Goal: Information Seeking & Learning: Check status

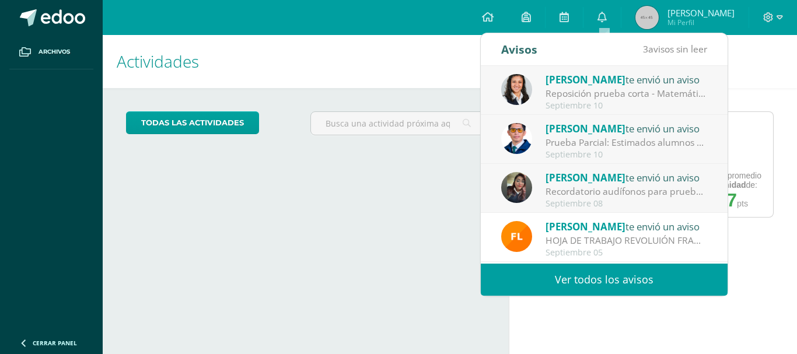
click at [588, 103] on div "Septiembre 10" at bounding box center [627, 106] width 162 height 10
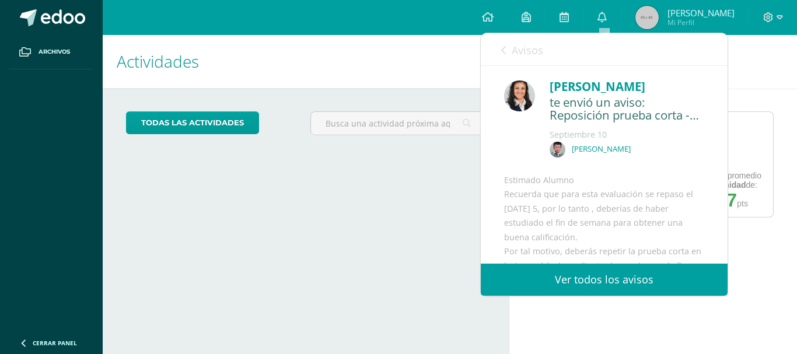
click at [538, 44] on span "Avisos" at bounding box center [528, 50] width 32 height 14
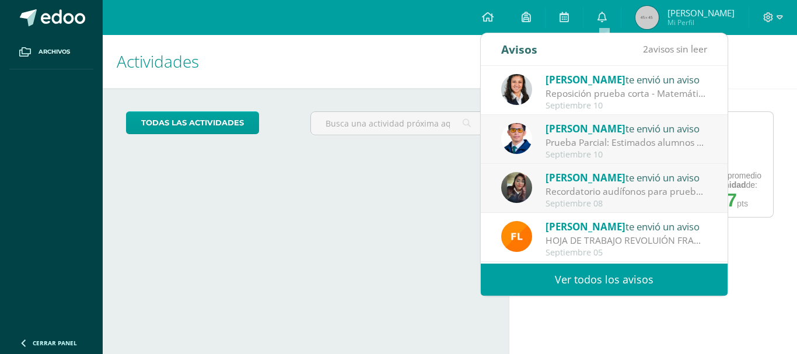
click at [561, 140] on div "Prueba Parcial: Estimados alumnos Se les recuerda que [DATE] [DATE] tendremos l…" at bounding box center [627, 142] width 162 height 13
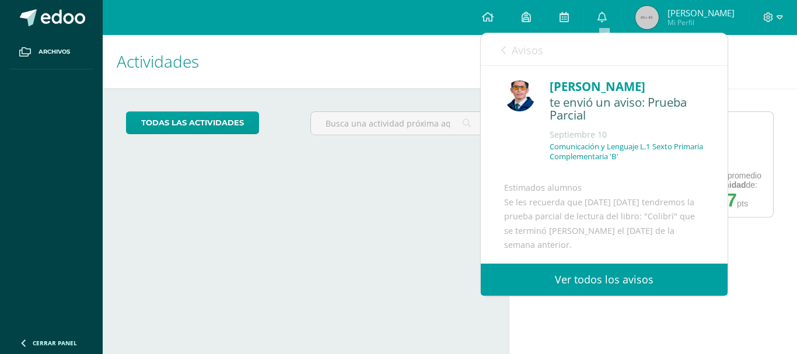
click at [507, 64] on link "Avisos" at bounding box center [522, 49] width 42 height 33
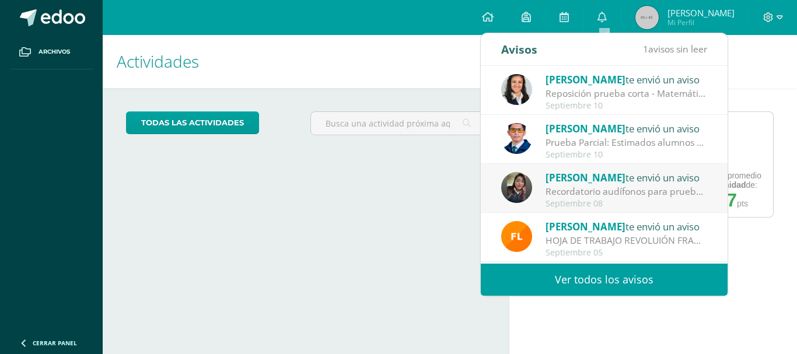
click at [529, 199] on div "Eddy te envió un aviso Recordatorio audífonos para prueba Final de TOEFL sexto …" at bounding box center [604, 189] width 206 height 39
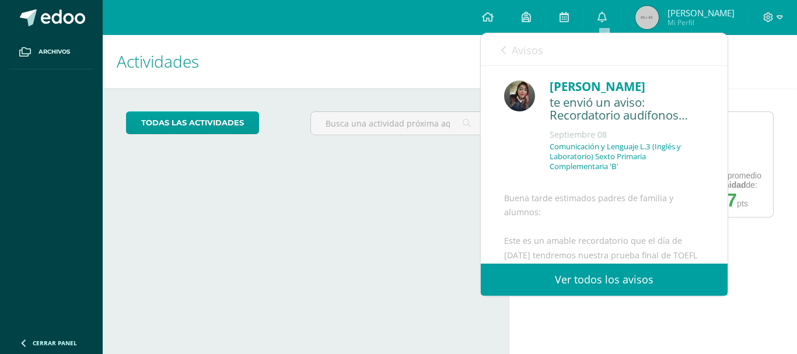
click at [518, 53] on span "Avisos" at bounding box center [528, 50] width 32 height 14
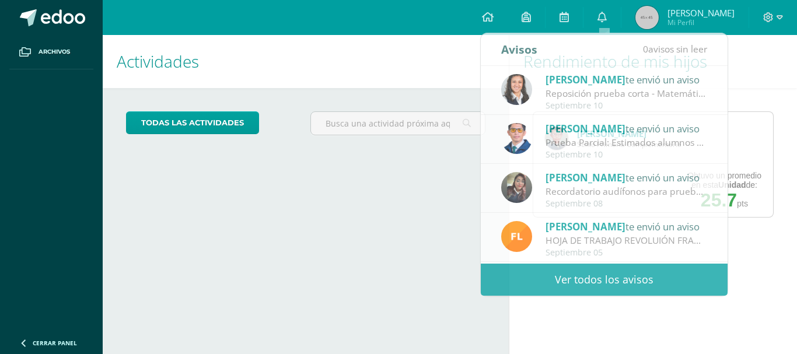
click at [404, 60] on h1 "Actividades" at bounding box center [306, 61] width 378 height 53
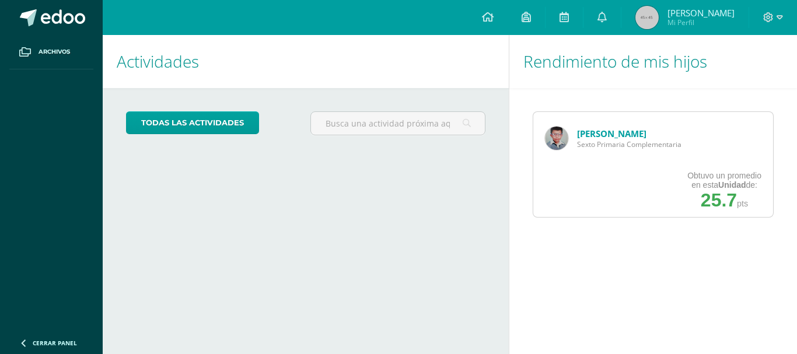
click at [616, 134] on link "[PERSON_NAME]" at bounding box center [611, 134] width 69 height 12
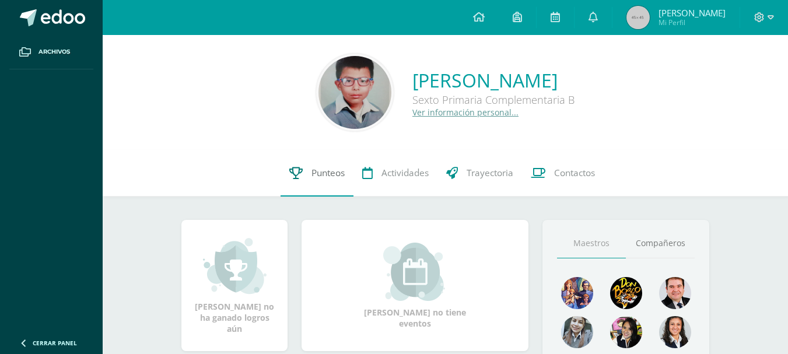
click at [311, 183] on link "Punteos" at bounding box center [317, 173] width 73 height 47
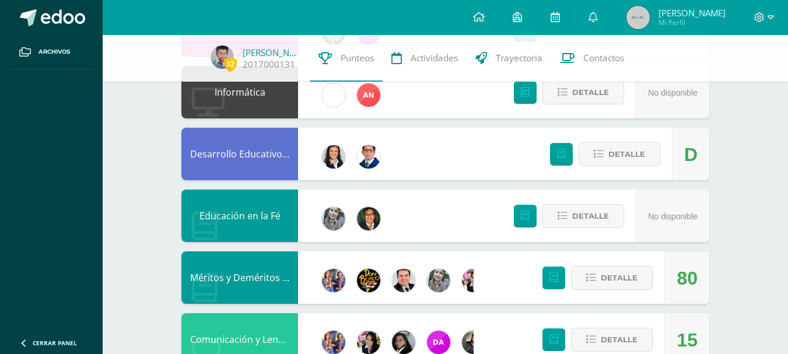
scroll to position [574, 0]
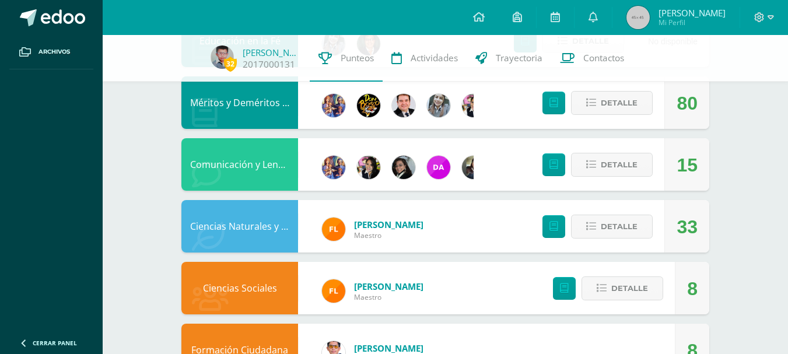
drag, startPoint x: 793, startPoint y: 169, endPoint x: 775, endPoint y: 299, distance: 130.8
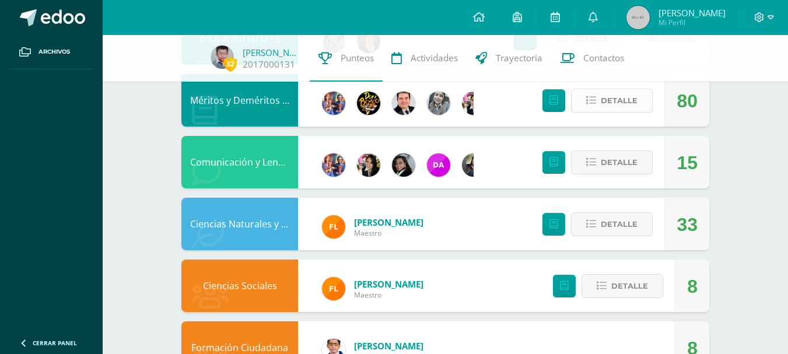
click at [634, 96] on span "Detalle" at bounding box center [619, 101] width 37 height 22
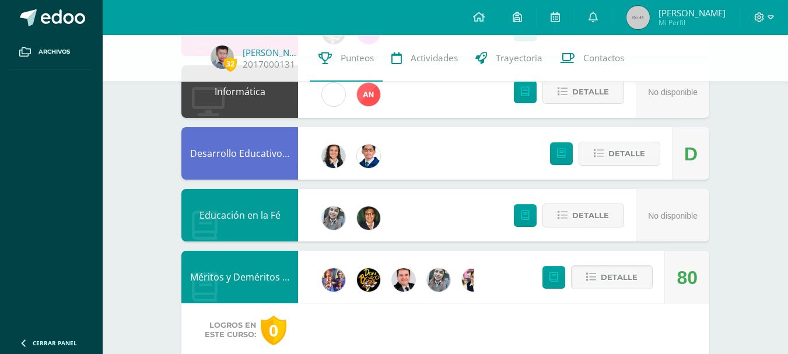
scroll to position [557, 0]
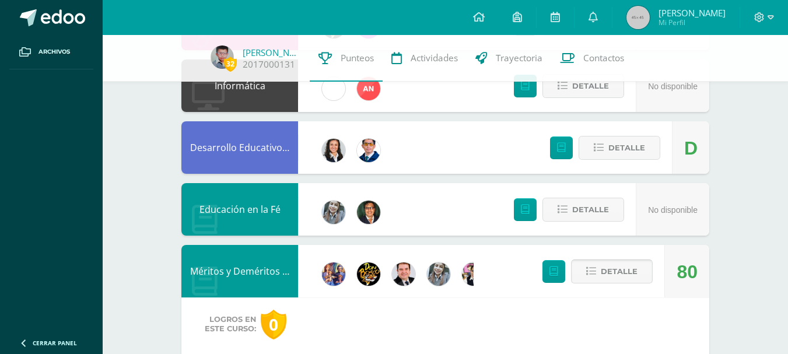
click at [599, 268] on button "Detalle" at bounding box center [612, 272] width 82 height 24
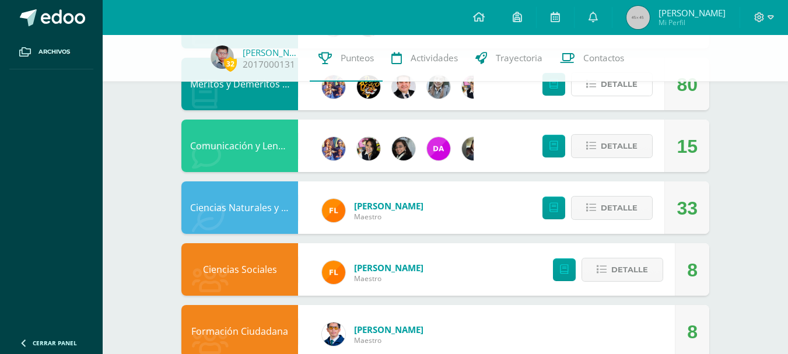
scroll to position [746, 0]
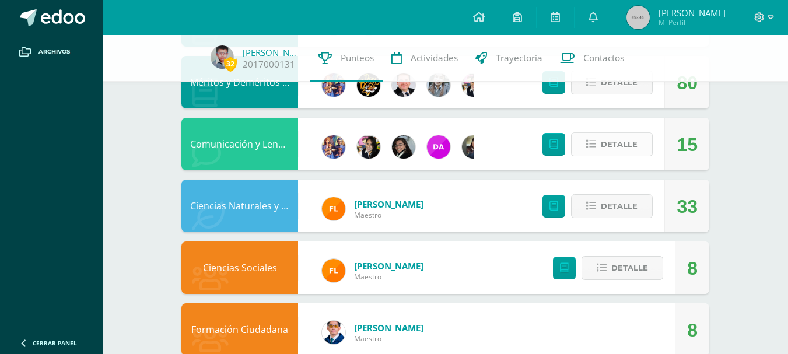
click at [613, 137] on span "Detalle" at bounding box center [619, 145] width 37 height 22
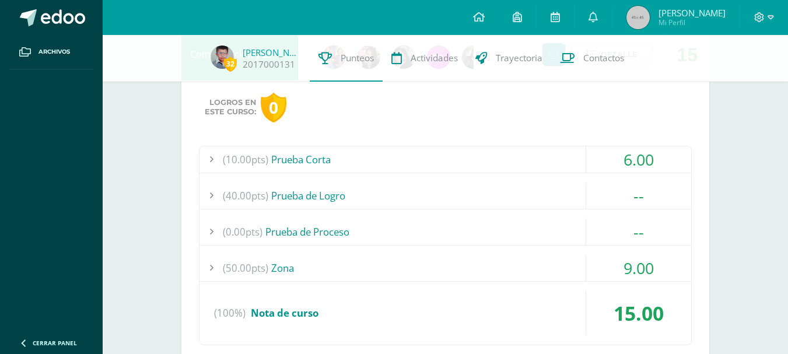
scroll to position [868, 0]
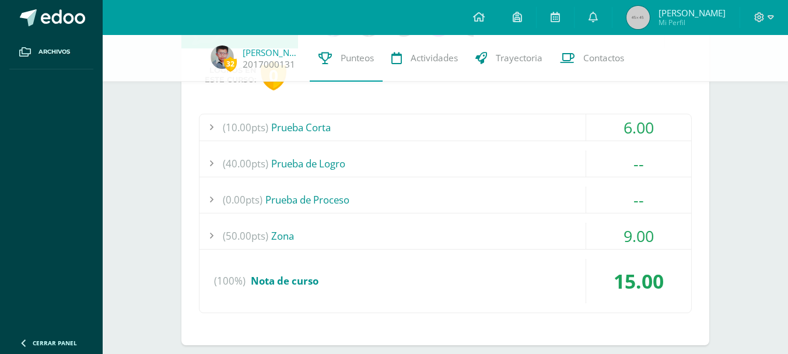
click at [405, 231] on div "(50.00pts) Zona" at bounding box center [446, 236] width 492 height 26
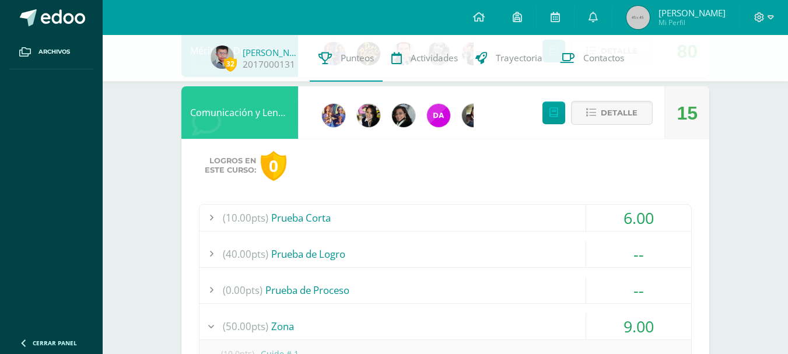
scroll to position [717, 0]
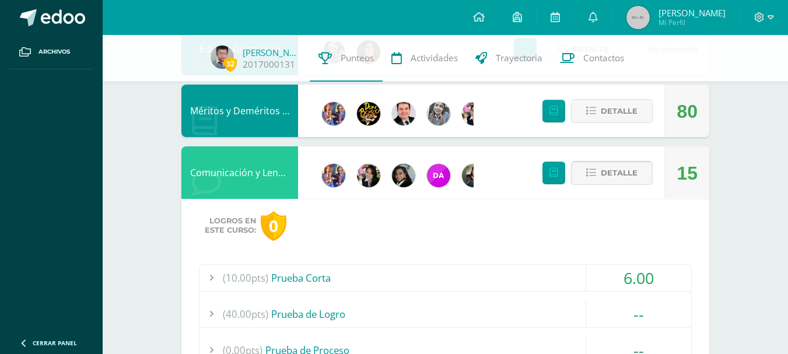
click at [624, 169] on span "Detalle" at bounding box center [619, 173] width 37 height 22
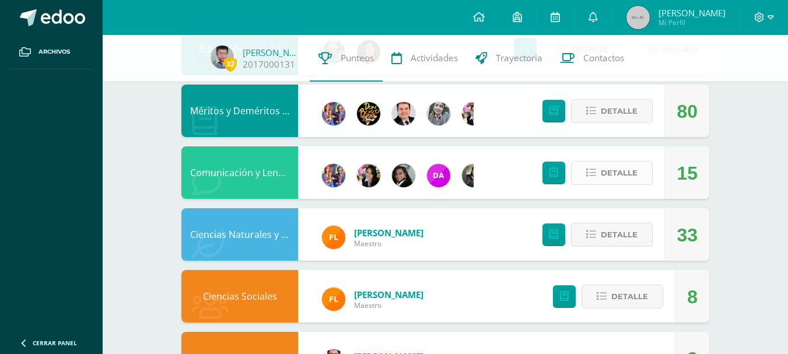
click at [624, 169] on span "Detalle" at bounding box center [619, 173] width 37 height 22
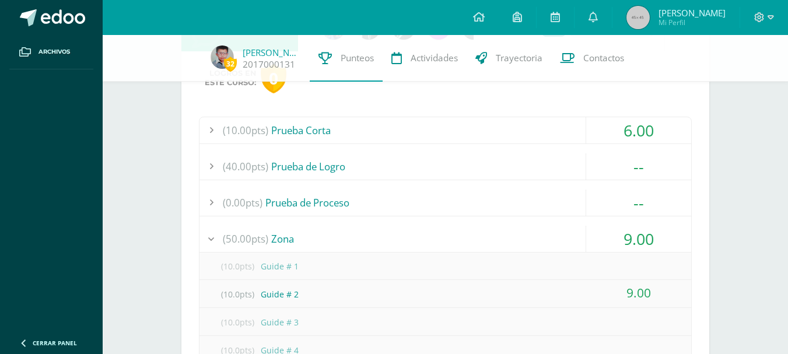
scroll to position [737, 0]
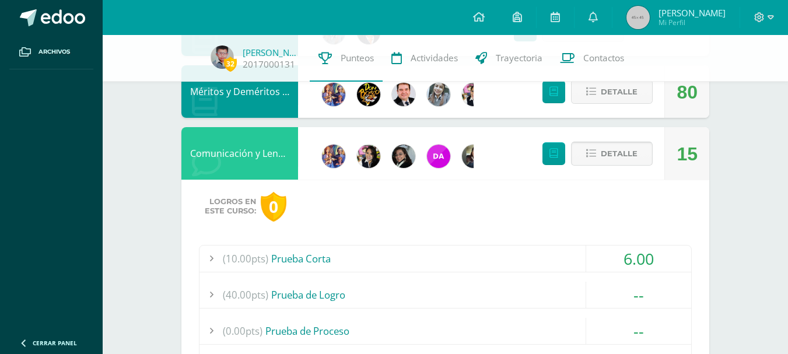
click at [605, 164] on span "Detalle" at bounding box center [619, 154] width 37 height 22
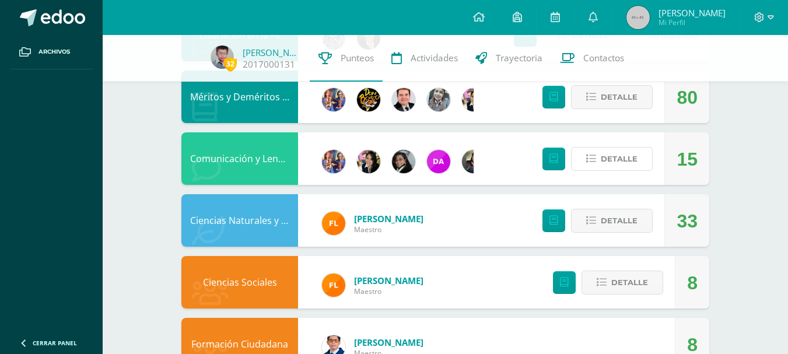
scroll to position [771, 0]
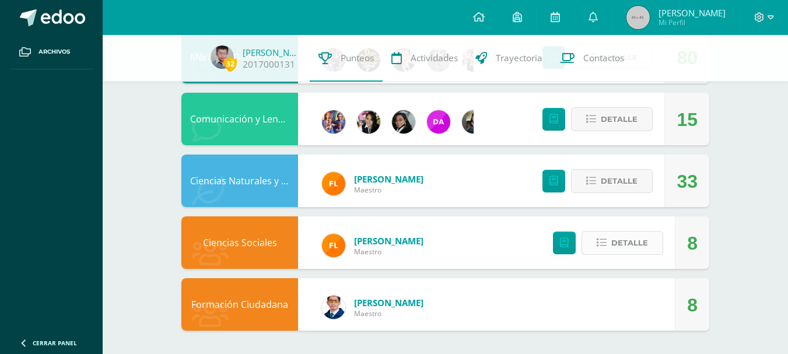
click at [636, 239] on span "Detalle" at bounding box center [630, 243] width 37 height 22
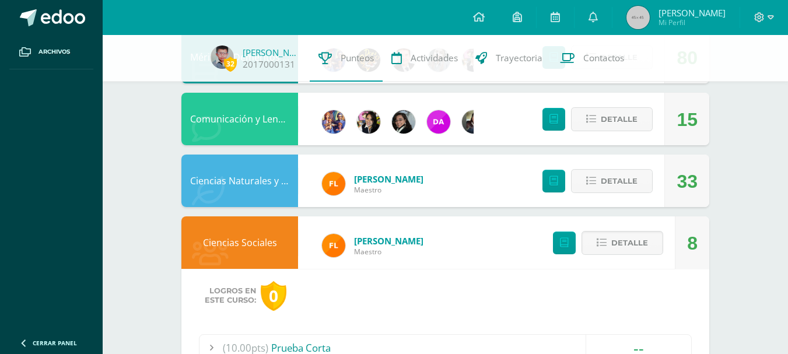
scroll to position [960, 0]
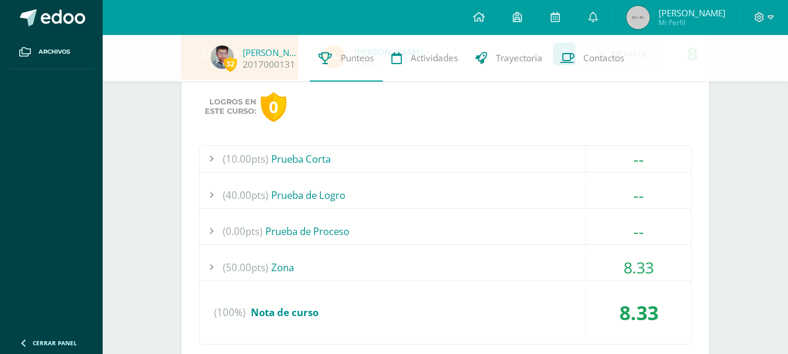
click at [511, 267] on div "(50.00pts) Zona" at bounding box center [446, 267] width 492 height 26
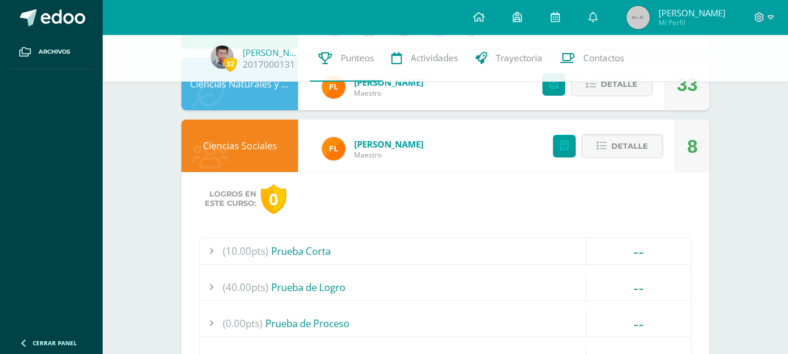
scroll to position [855, 0]
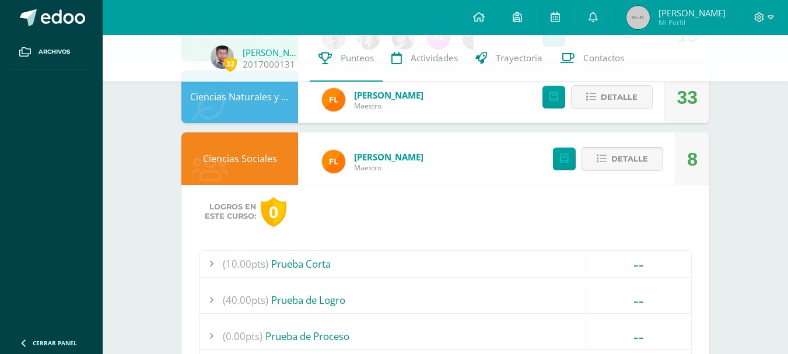
click at [644, 152] on span "Detalle" at bounding box center [630, 159] width 37 height 22
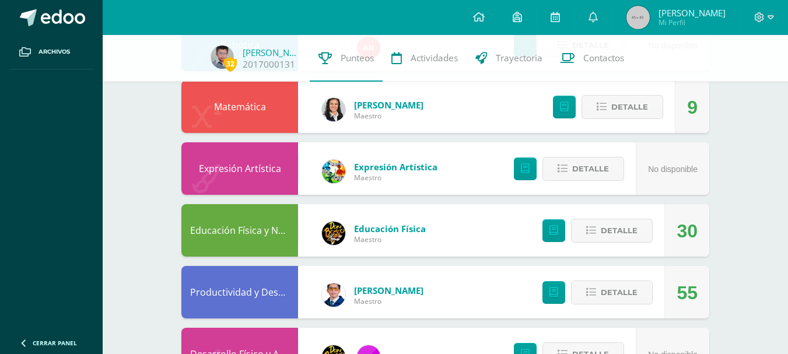
scroll to position [270, 0]
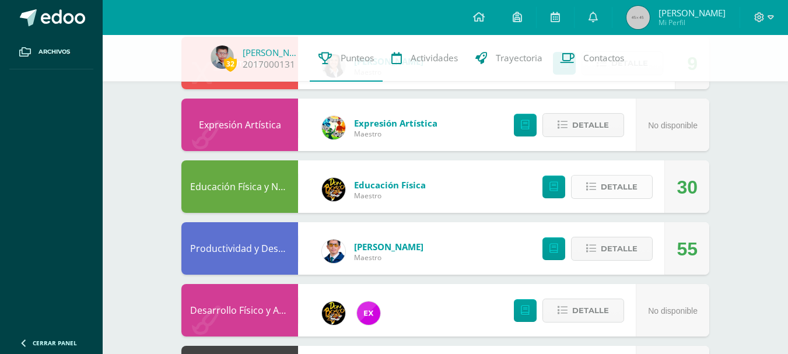
click at [606, 187] on span "Detalle" at bounding box center [619, 187] width 37 height 22
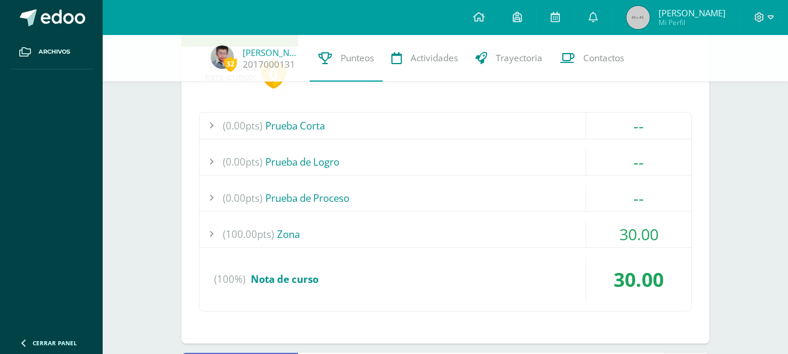
scroll to position [449, 0]
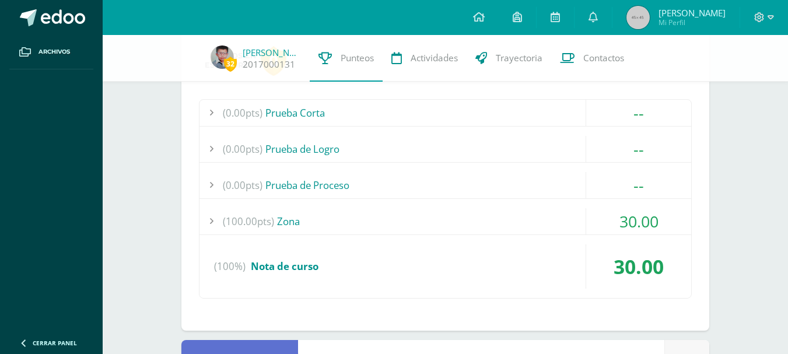
click at [414, 219] on div "(100.00pts) Zona" at bounding box center [446, 221] width 492 height 26
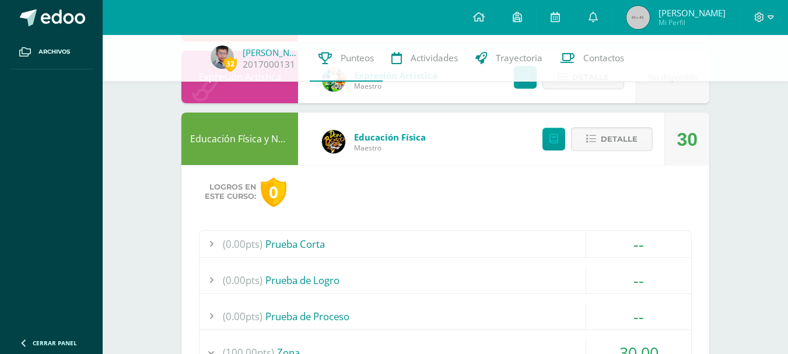
scroll to position [263, 0]
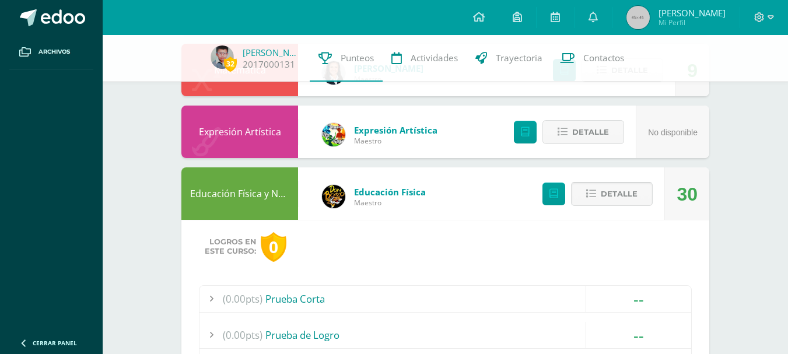
click at [605, 184] on span "Detalle" at bounding box center [619, 194] width 37 height 22
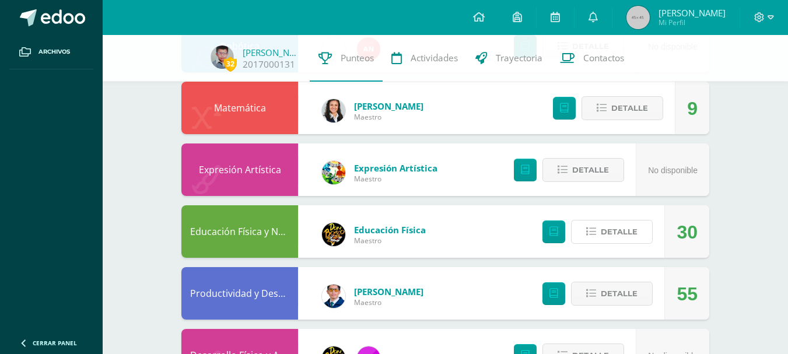
scroll to position [350, 0]
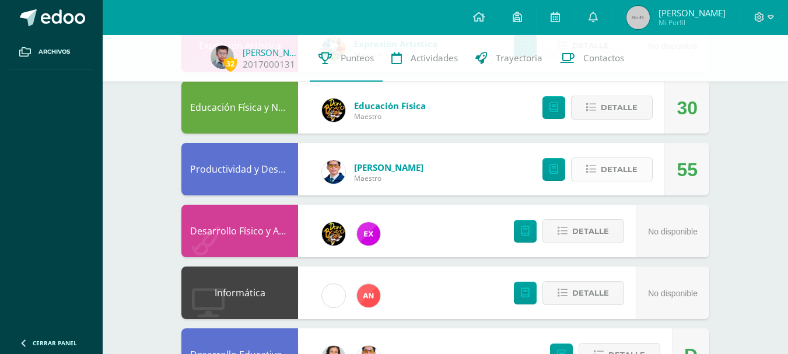
click at [623, 182] on button "Detalle" at bounding box center [612, 170] width 82 height 24
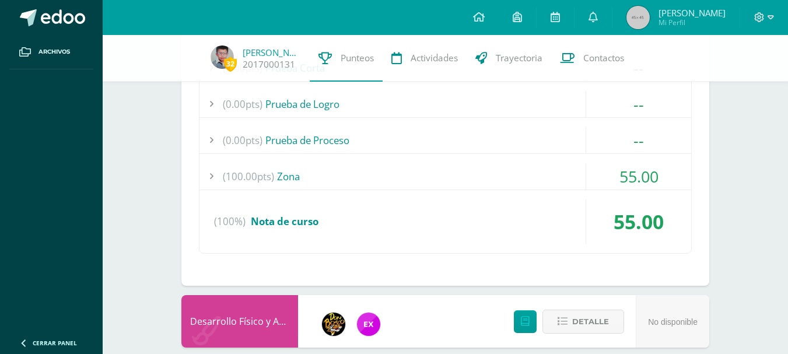
scroll to position [599, 0]
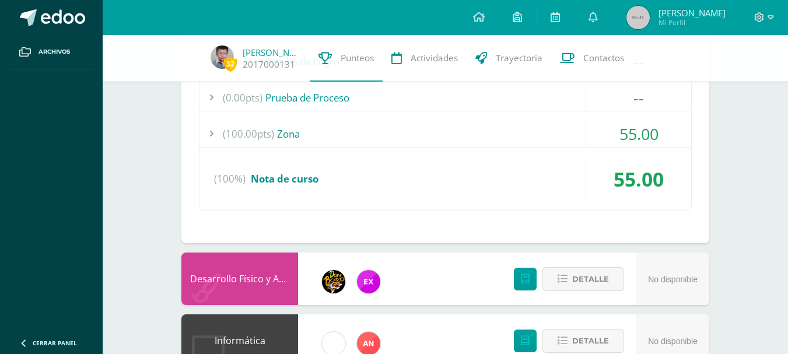
click at [539, 120] on div "(0.00pts) Prueba Corta -- Sin actividades (0.00pts) Prueba de Logro -- Sin acti…" at bounding box center [445, 112] width 493 height 200
click at [504, 138] on div "(100.00pts) Zona" at bounding box center [446, 134] width 492 height 26
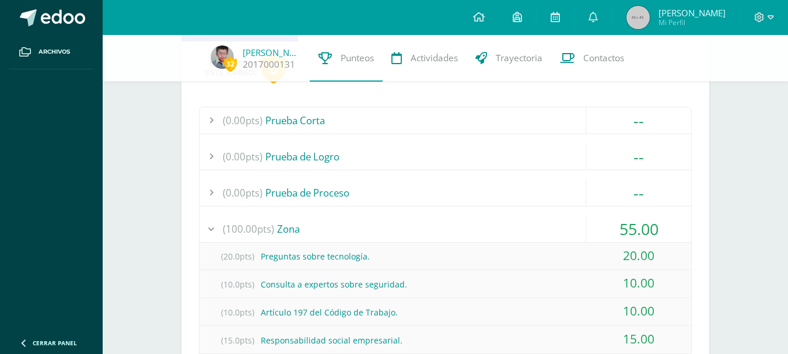
scroll to position [382, 0]
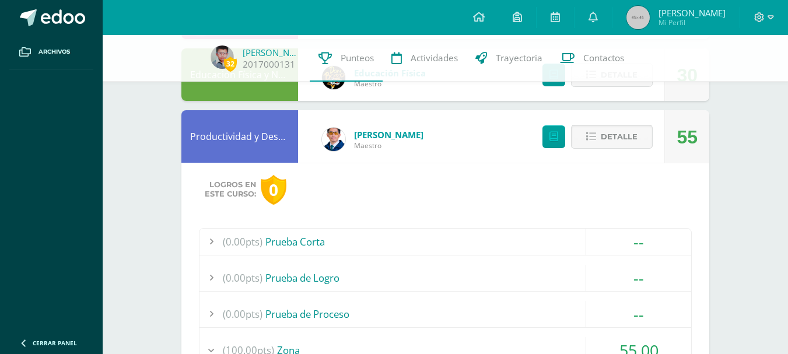
click at [640, 140] on button "Detalle" at bounding box center [612, 137] width 82 height 24
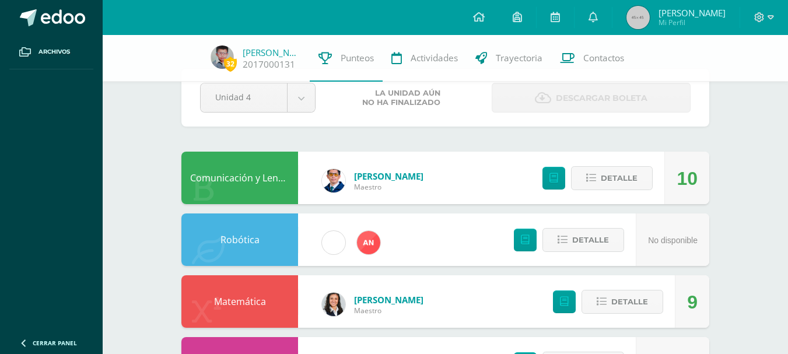
scroll to position [0, 0]
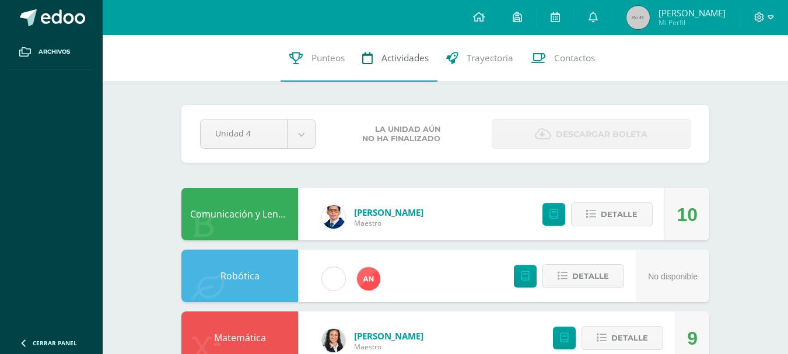
click at [418, 54] on span "Actividades" at bounding box center [405, 58] width 47 height 12
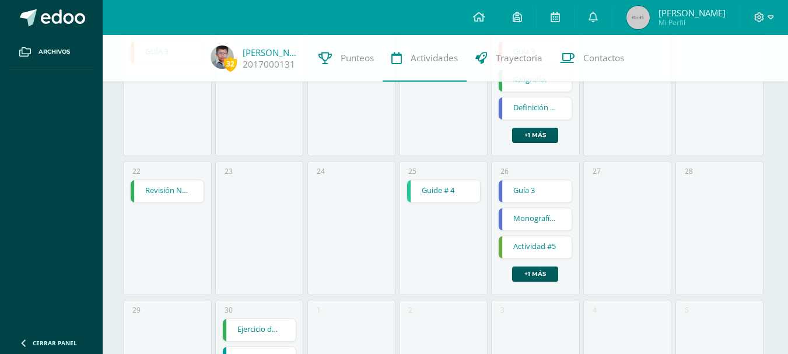
scroll to position [567, 0]
